Goal: Task Accomplishment & Management: Complete application form

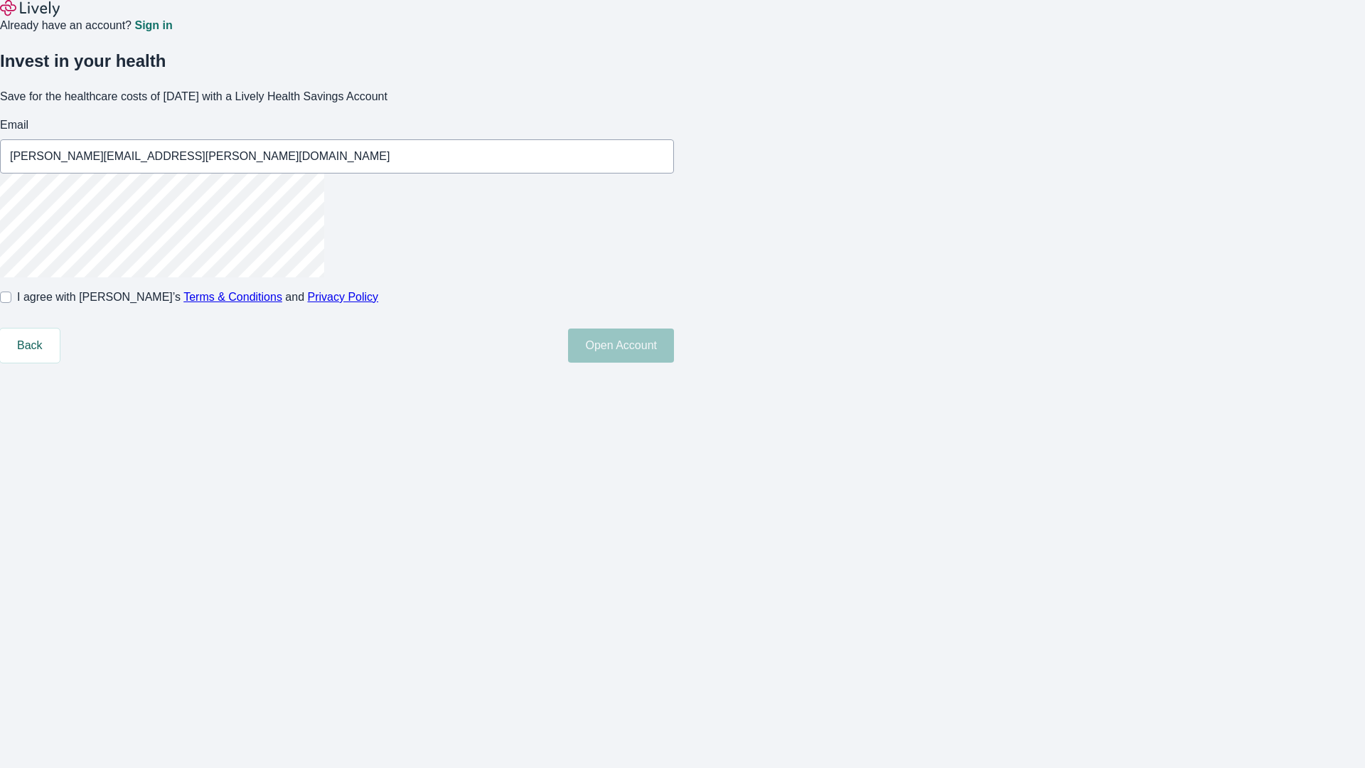
click at [11, 303] on input "I agree with Lively’s Terms & Conditions and Privacy Policy" at bounding box center [5, 296] width 11 height 11
checkbox input "true"
click at [674, 363] on button "Open Account" at bounding box center [621, 345] width 106 height 34
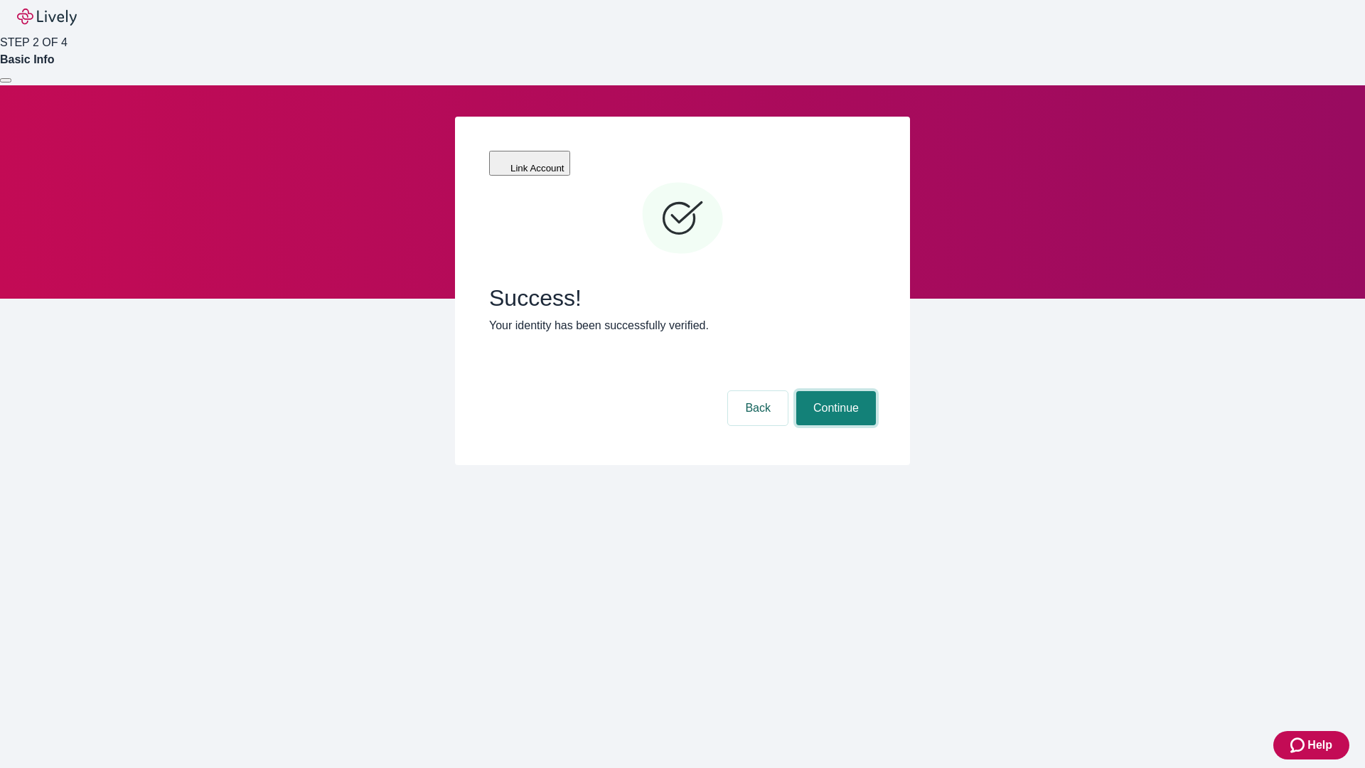
click at [834, 391] on button "Continue" at bounding box center [836, 408] width 80 height 34
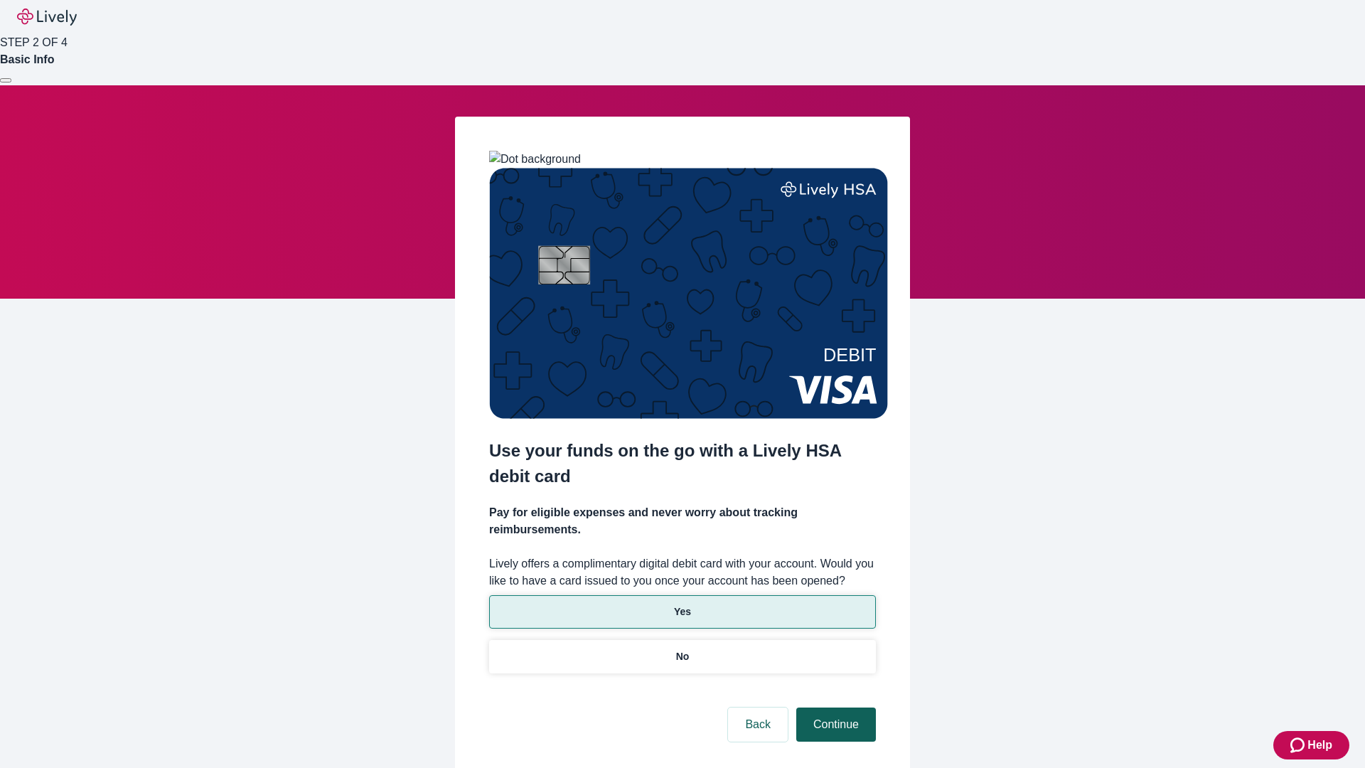
click at [682, 649] on p "No" at bounding box center [683, 656] width 14 height 15
click at [834, 707] on button "Continue" at bounding box center [836, 724] width 80 height 34
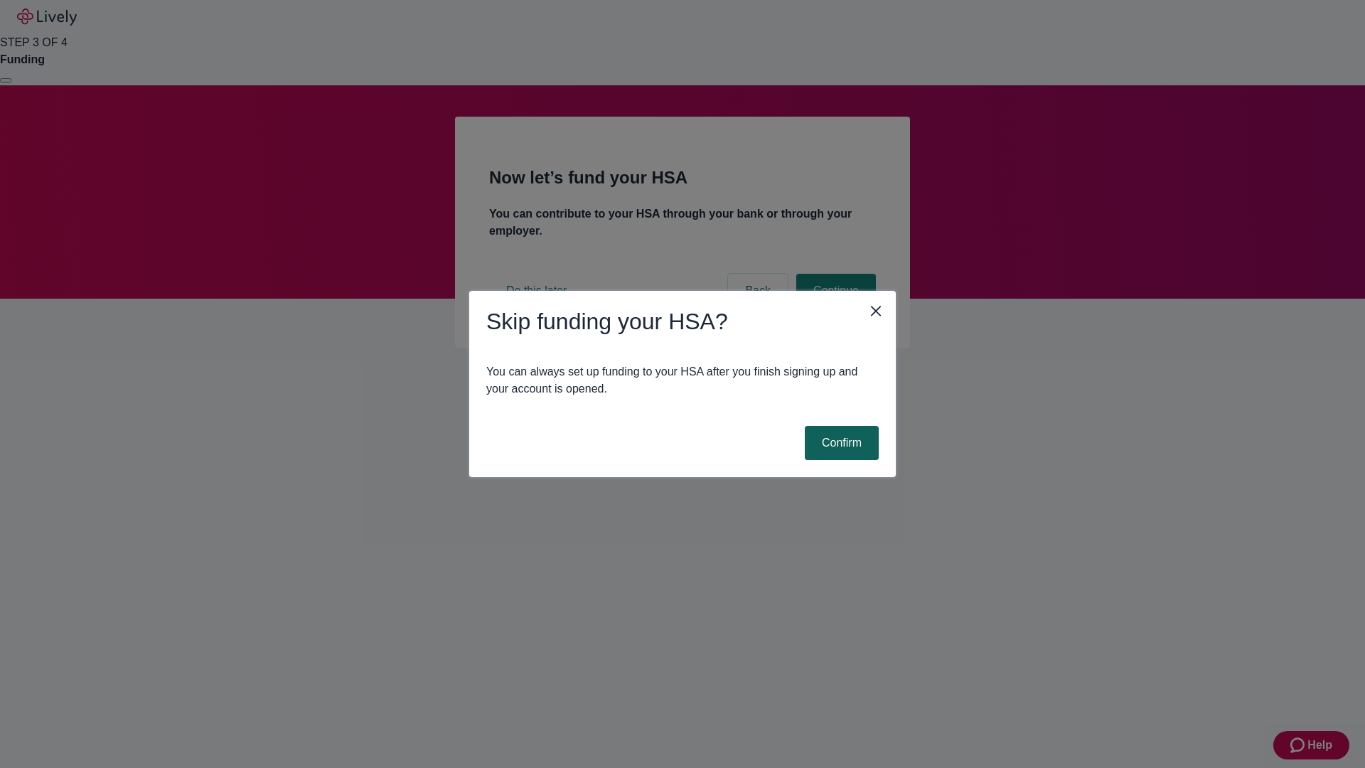
click at [840, 443] on button "Confirm" at bounding box center [842, 443] width 74 height 34
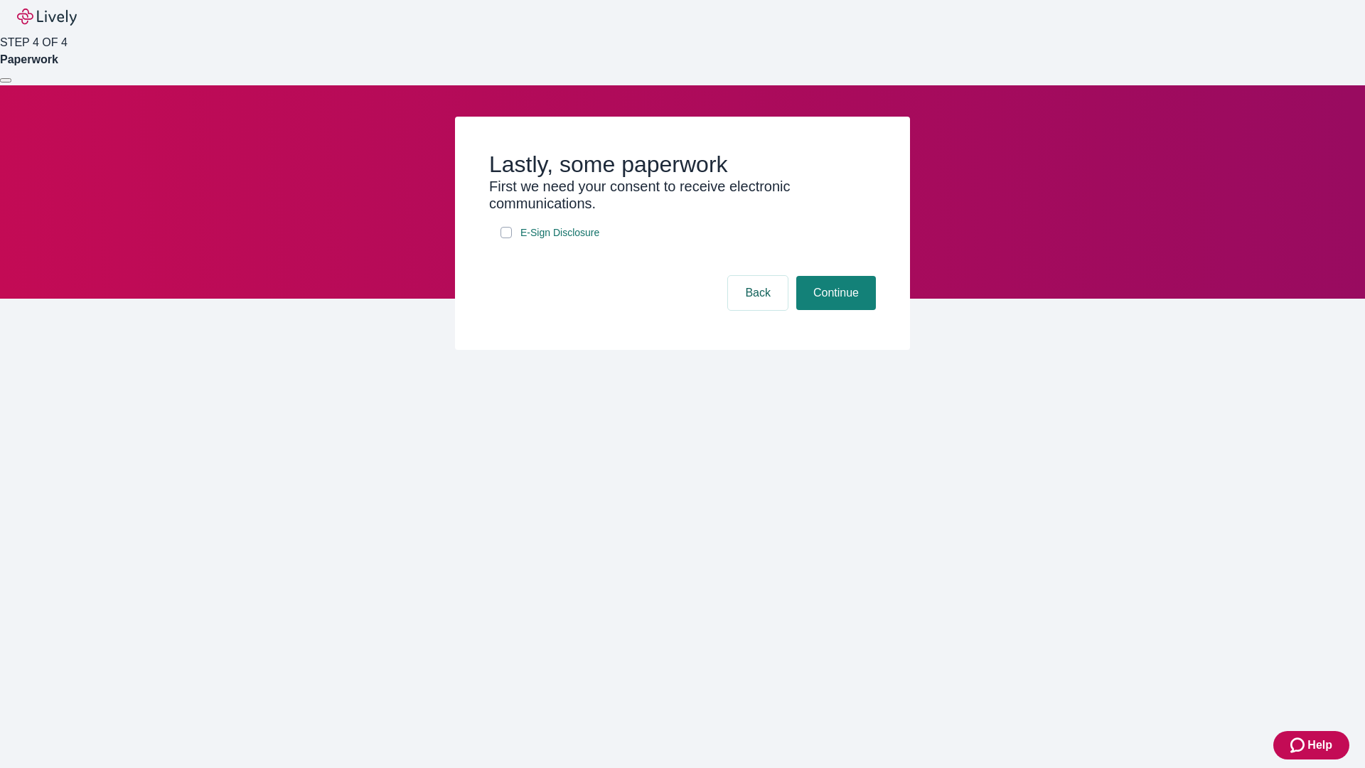
click at [506, 238] on input "E-Sign Disclosure" at bounding box center [505, 232] width 11 height 11
checkbox input "true"
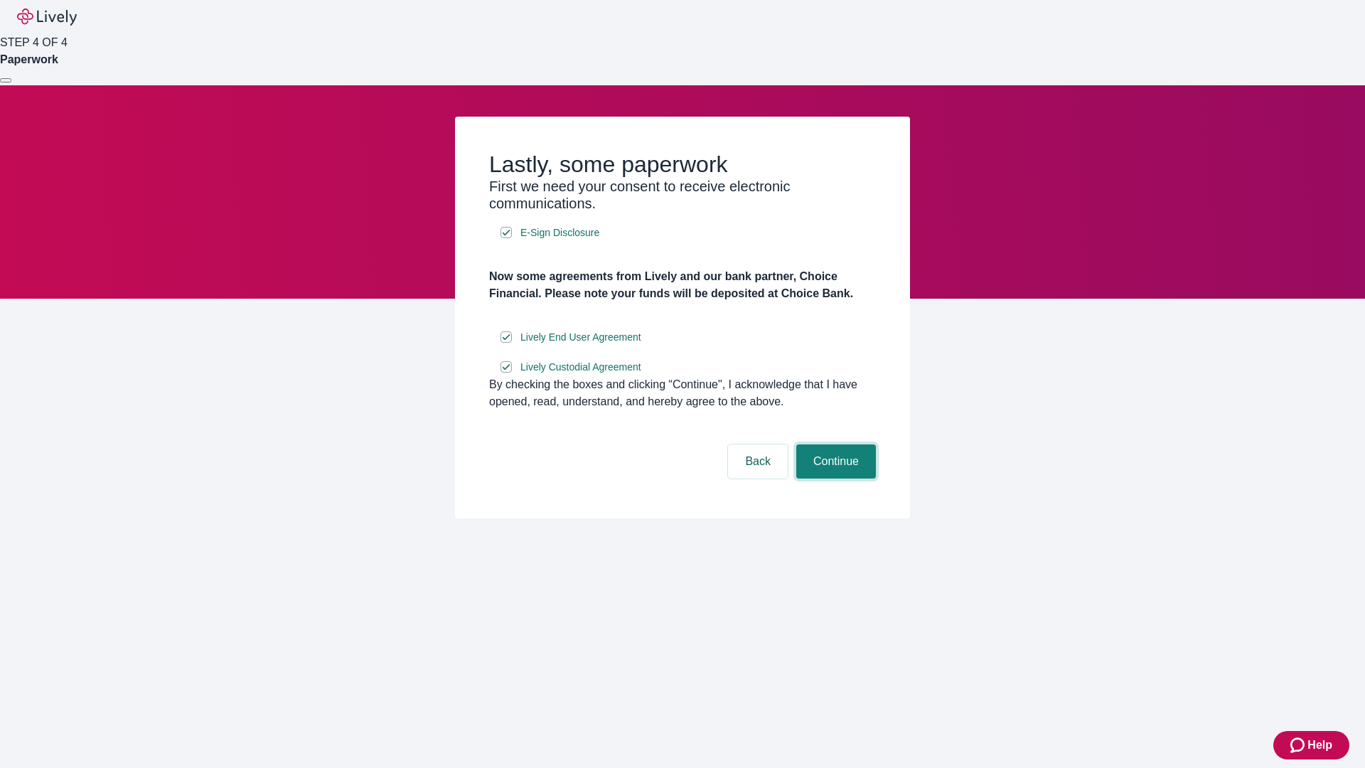
click at [834, 478] on button "Continue" at bounding box center [836, 461] width 80 height 34
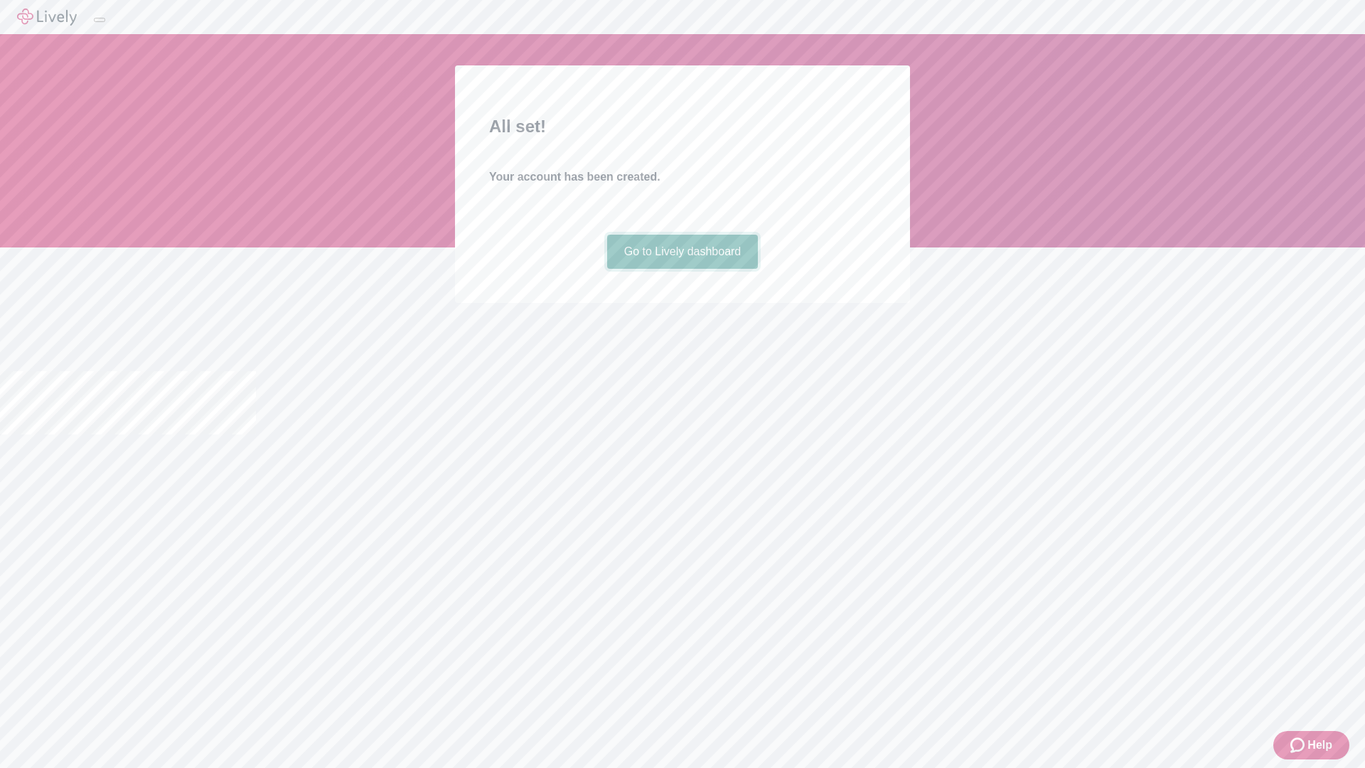
click at [682, 269] on link "Go to Lively dashboard" at bounding box center [682, 252] width 151 height 34
